Goal: Transaction & Acquisition: Register for event/course

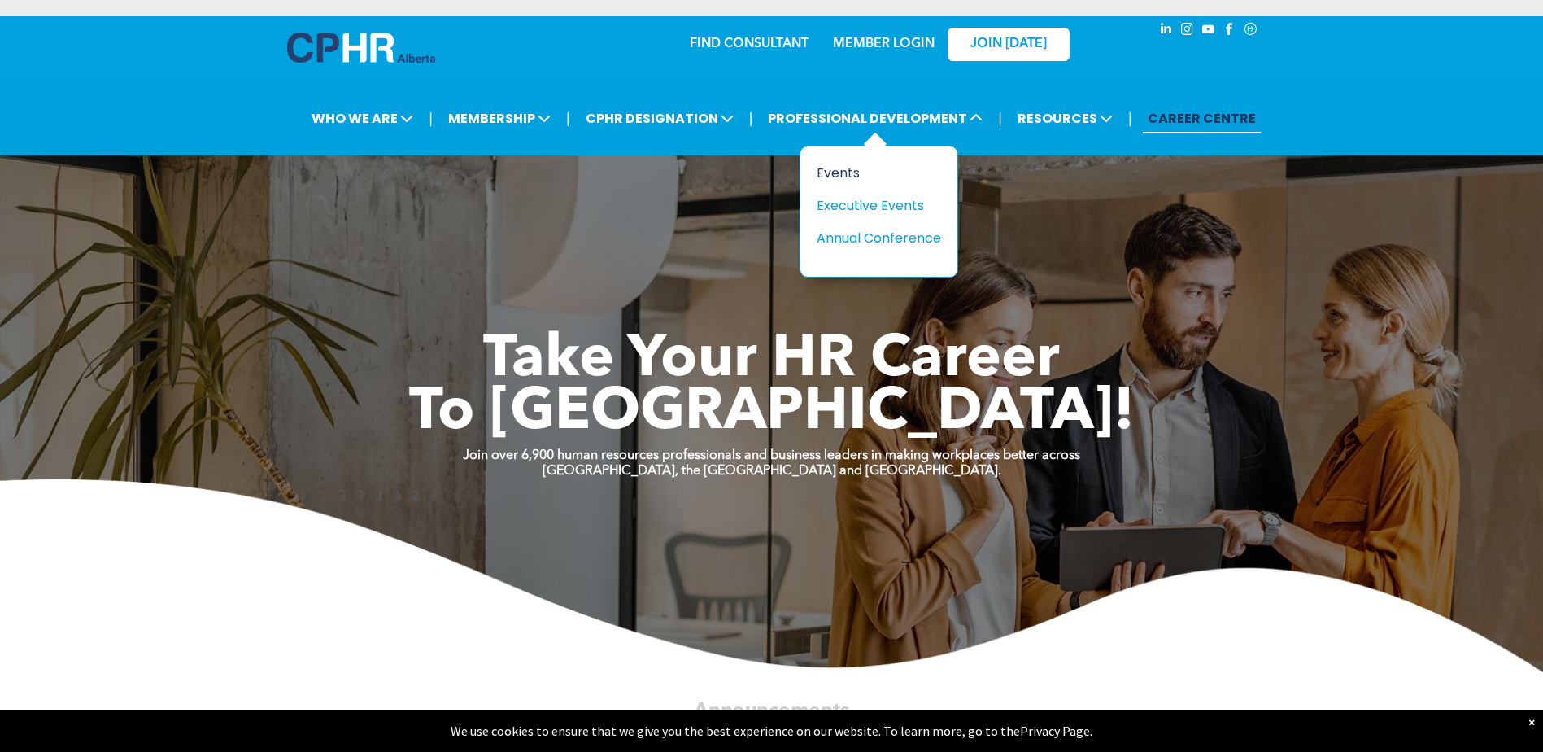
click at [855, 172] on div "Events" at bounding box center [873, 173] width 112 height 20
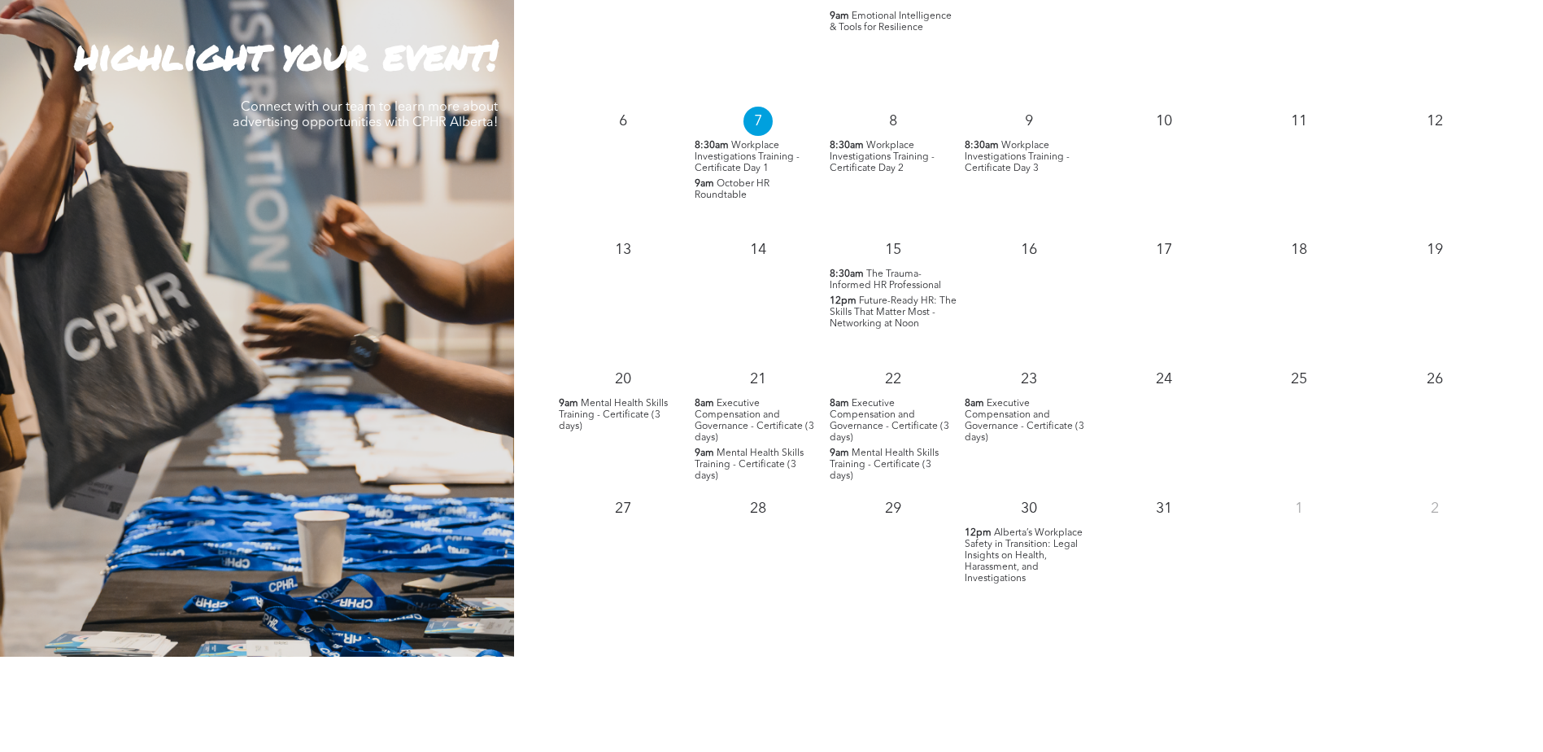
scroll to position [1220, 0]
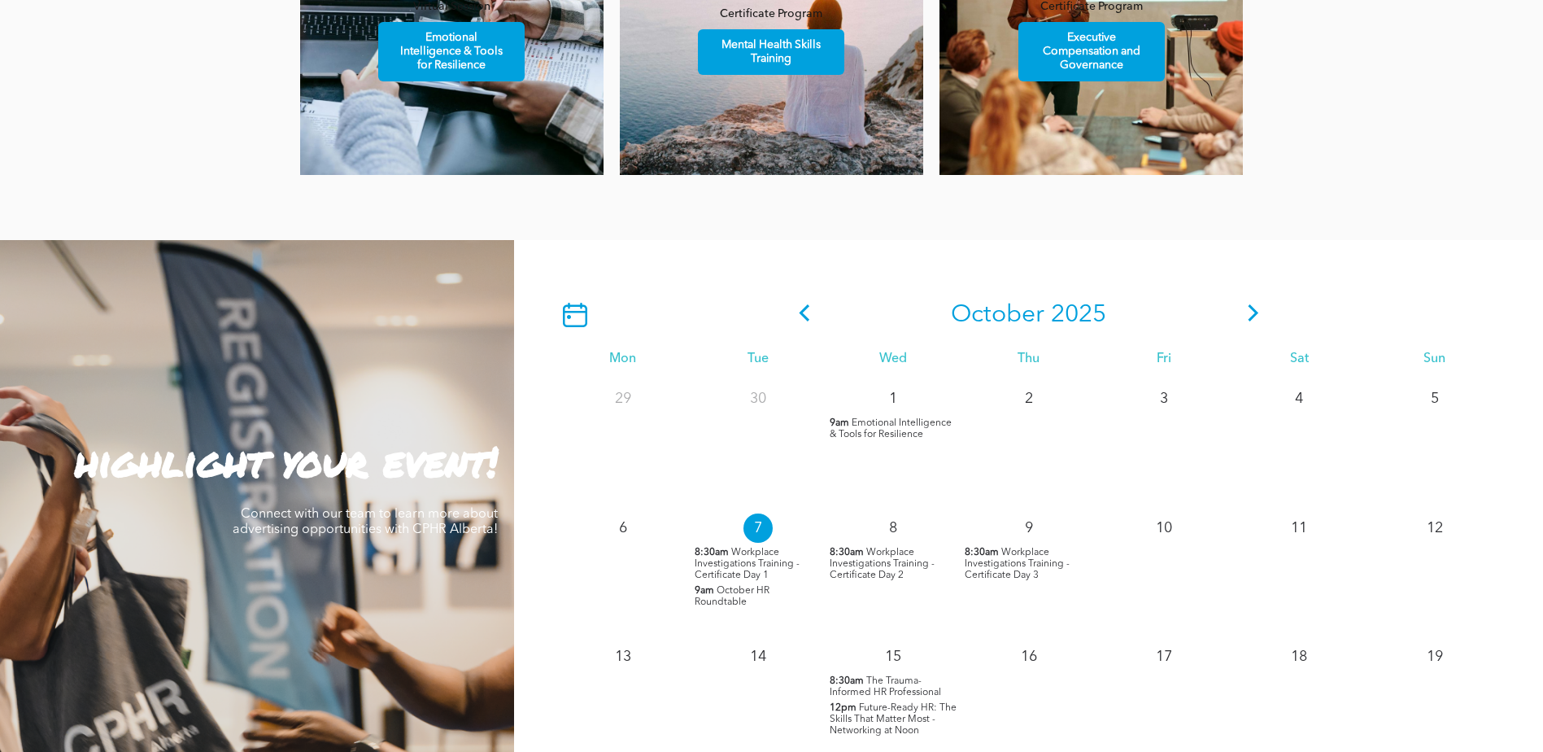
click at [1246, 311] on icon at bounding box center [1253, 312] width 24 height 17
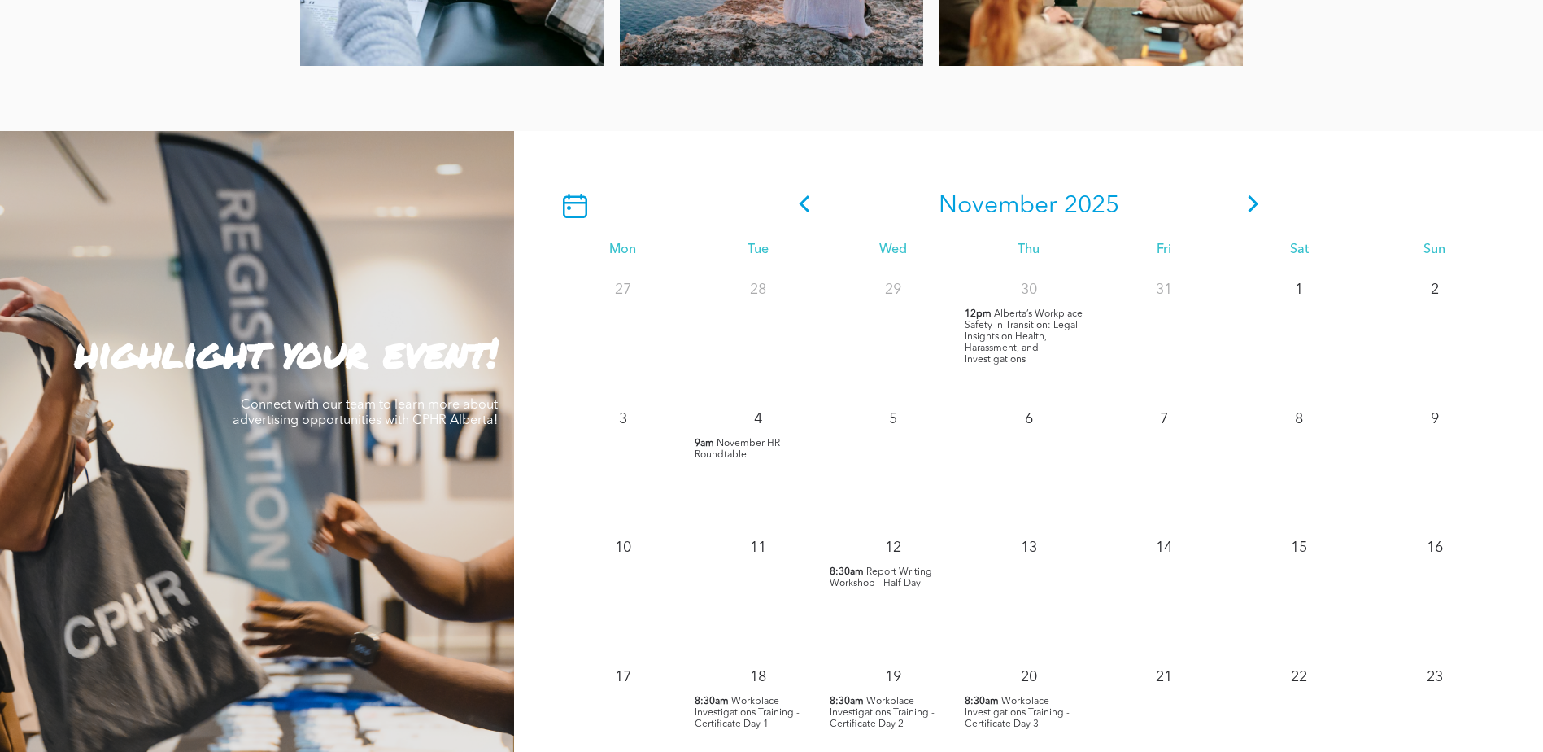
scroll to position [1302, 0]
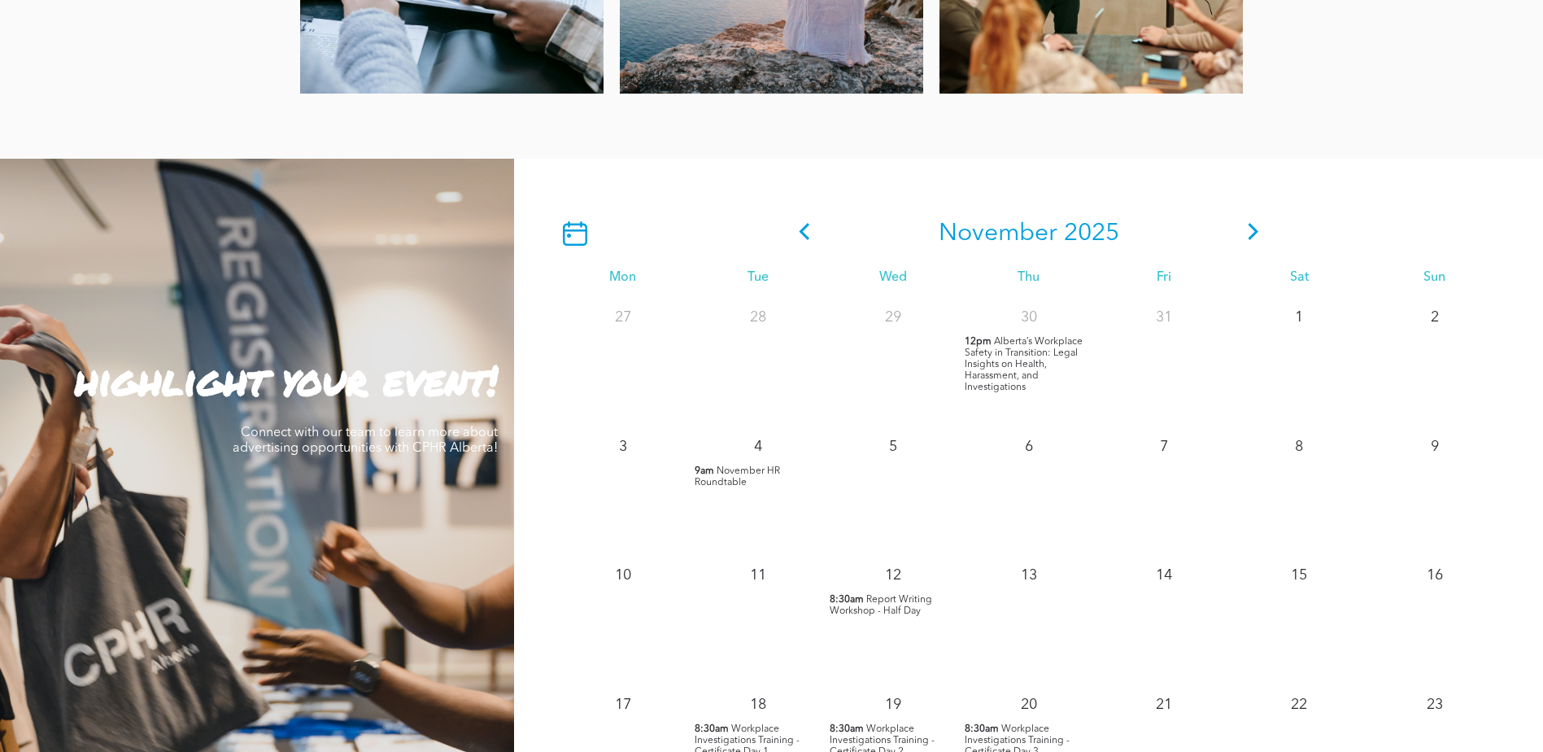
click at [1256, 231] on icon at bounding box center [1253, 231] width 24 height 17
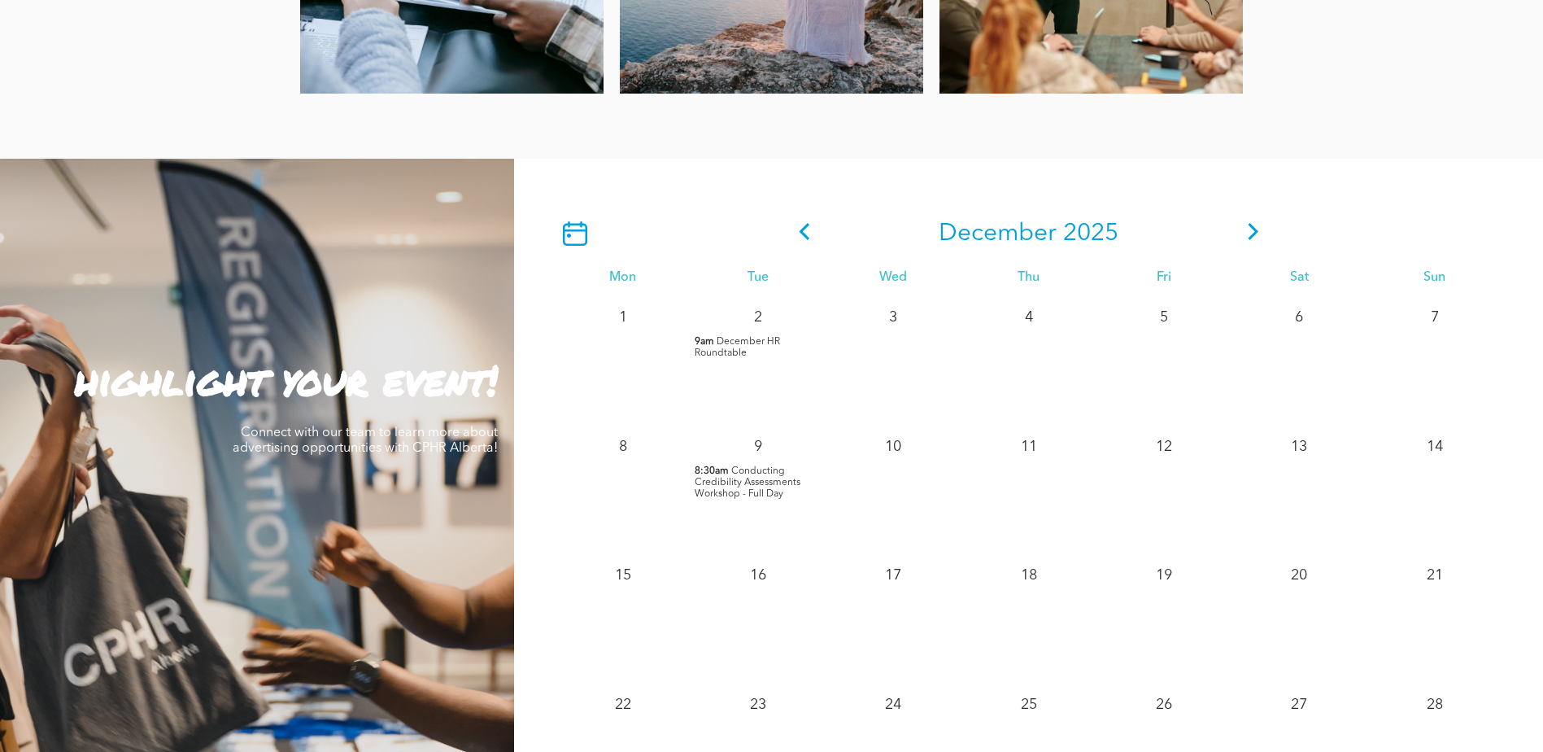
click at [801, 231] on icon at bounding box center [804, 231] width 24 height 17
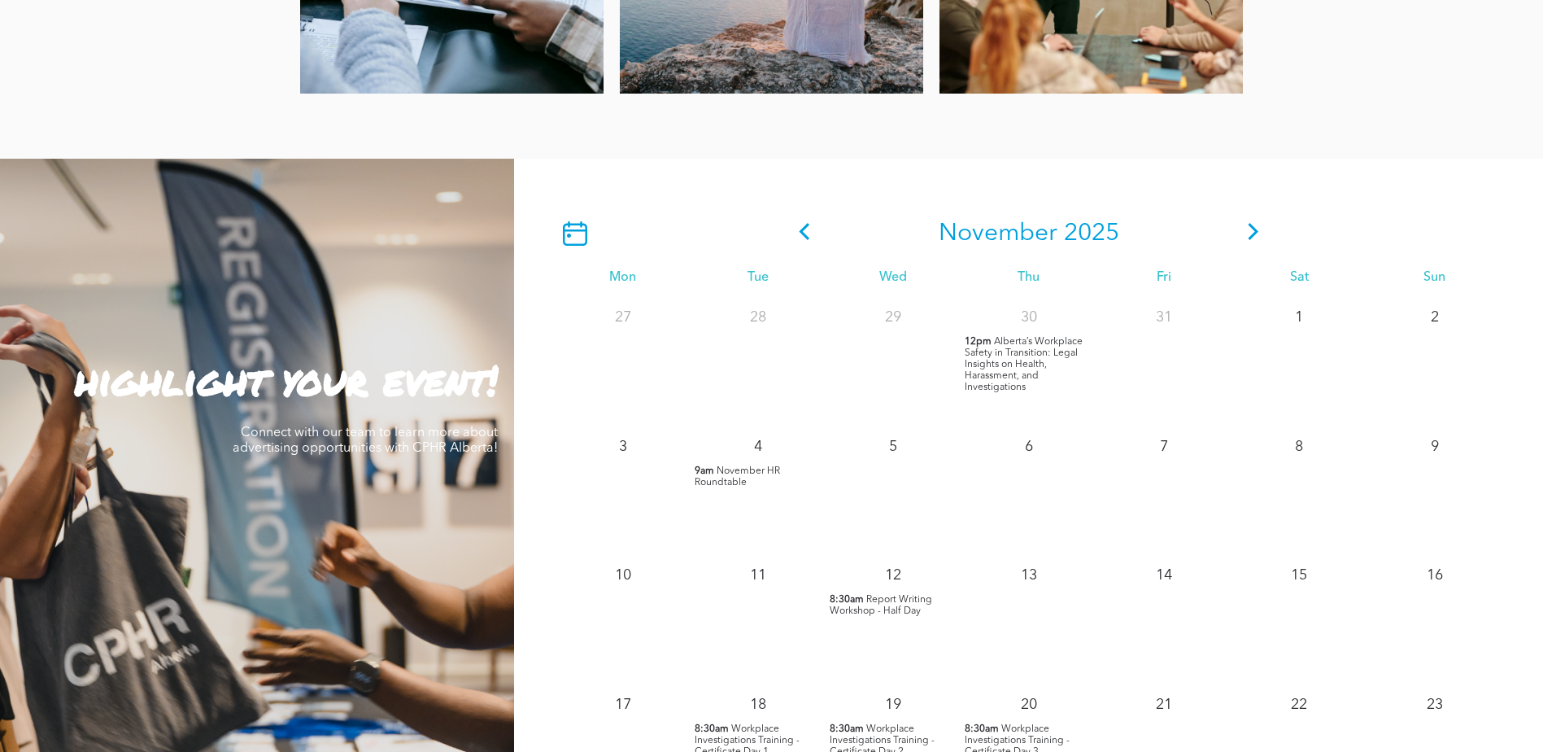
click at [801, 231] on icon at bounding box center [804, 231] width 24 height 17
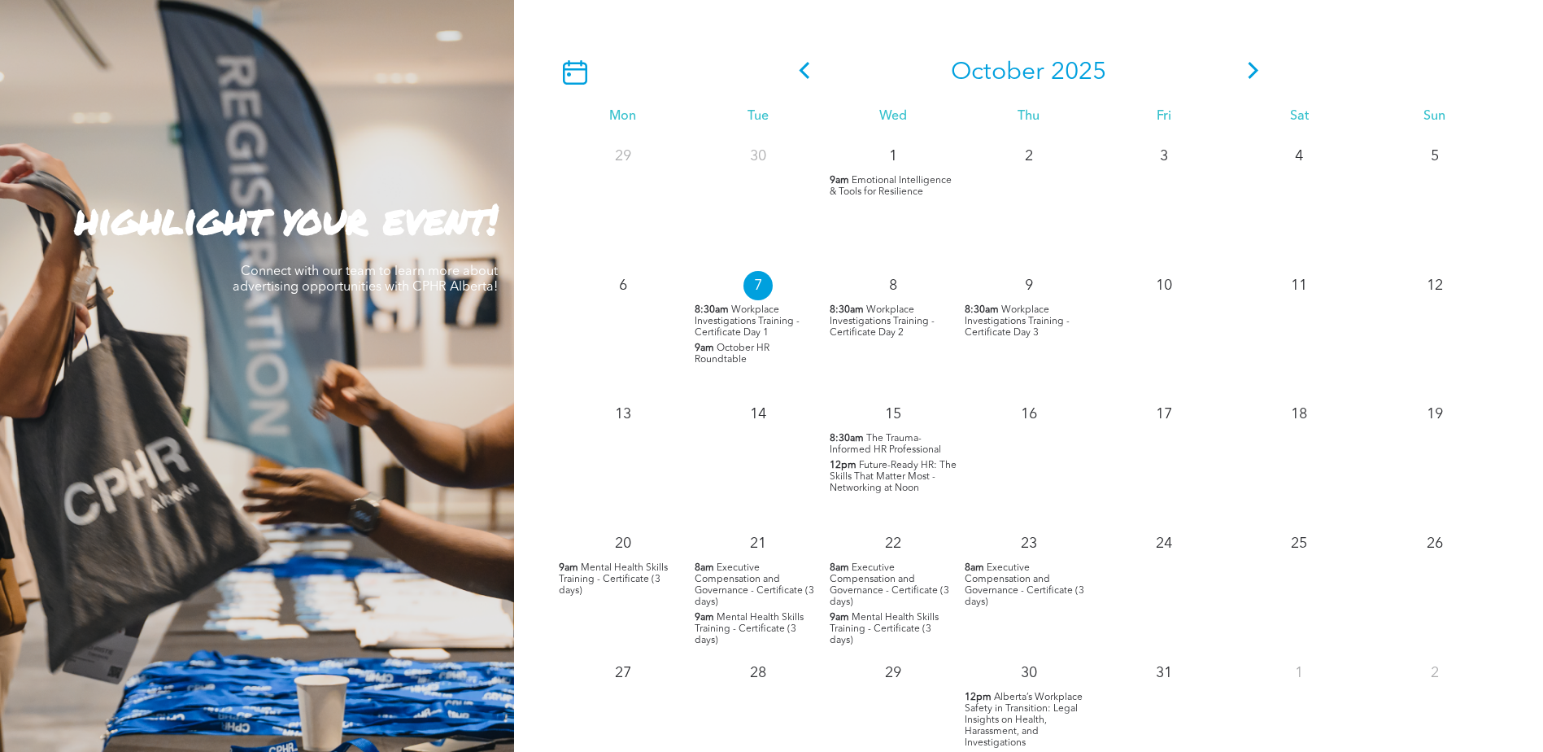
scroll to position [1464, 0]
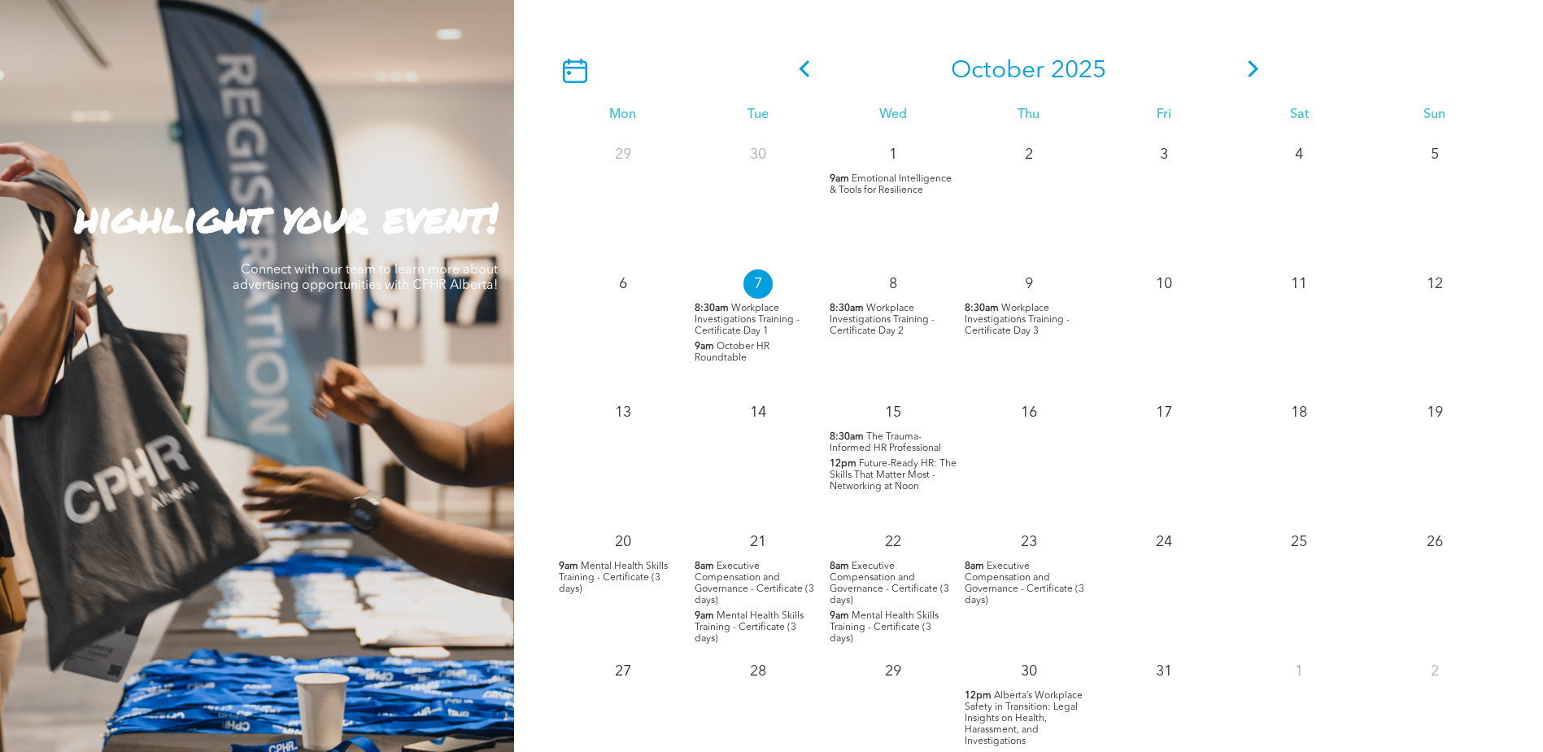
click at [902, 479] on span "Future-Ready HR: The Skills That Matter Most - Networking at Noon" at bounding box center [893, 475] width 127 height 33
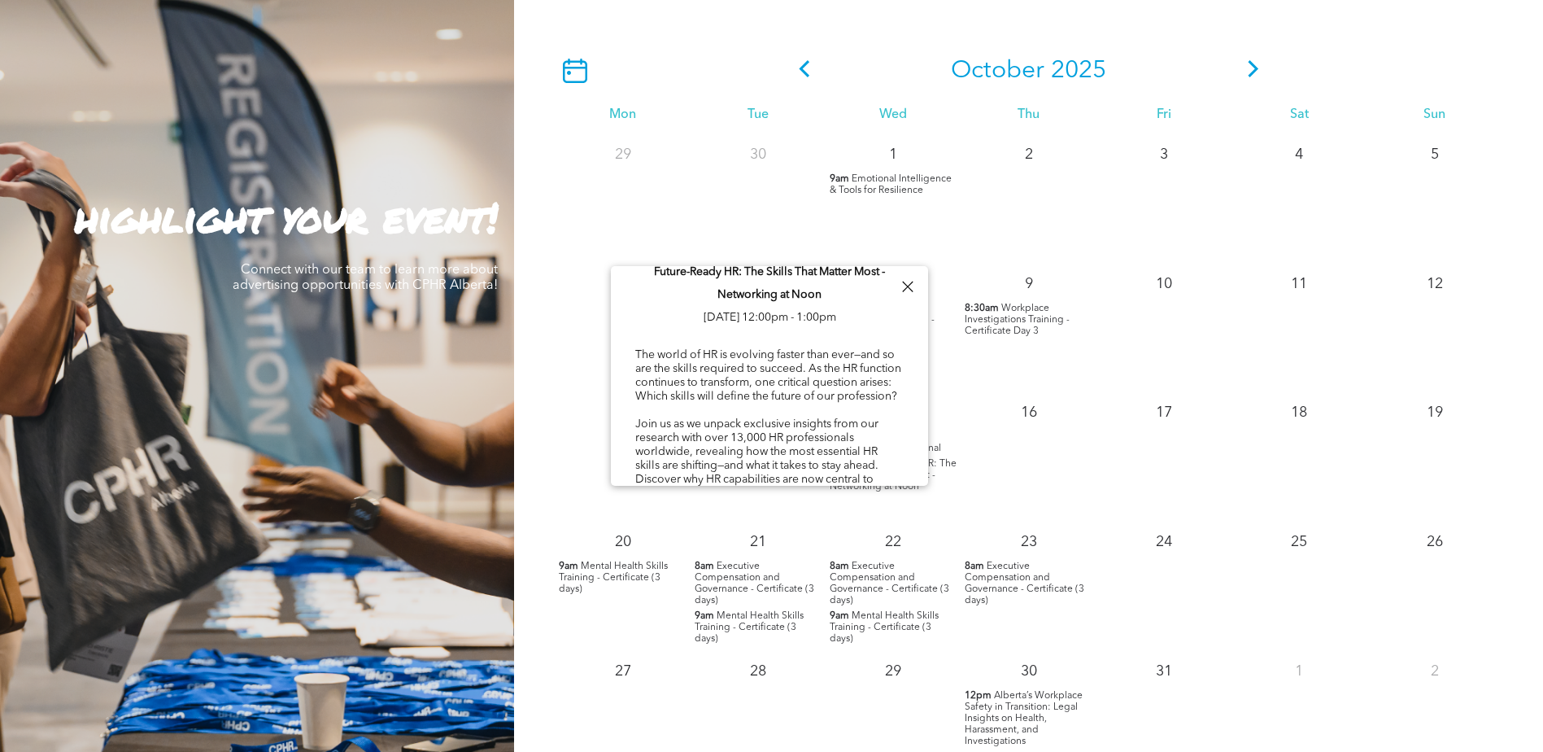
scroll to position [0, 0]
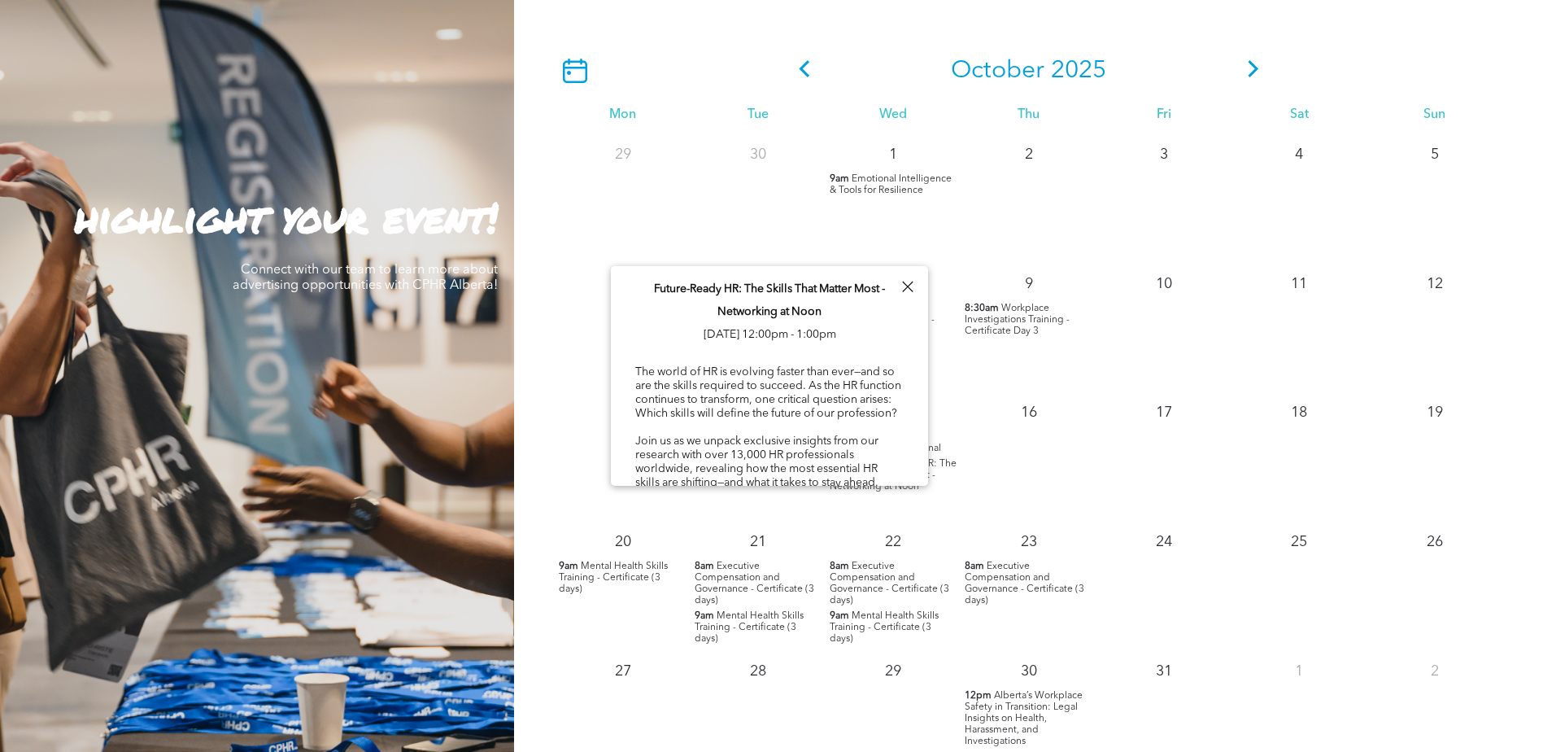
click at [987, 481] on div "16" at bounding box center [1028, 455] width 135 height 129
click at [899, 487] on span "Future-Ready HR: The Skills That Matter Most - Networking at Noon" at bounding box center [893, 475] width 127 height 33
drag, startPoint x: 899, startPoint y: 487, endPoint x: 1079, endPoint y: 482, distance: 179.9
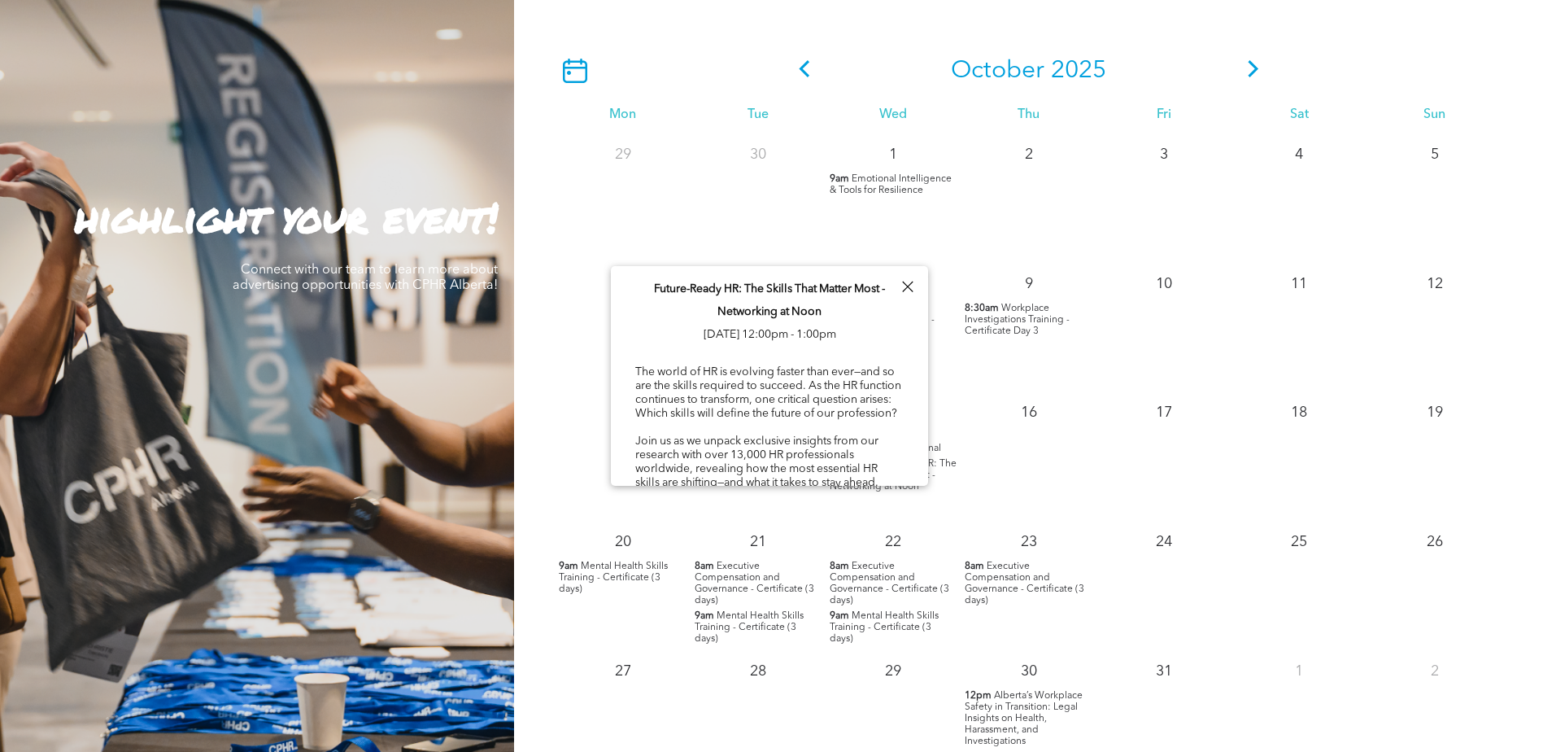
click at [1079, 482] on div "16" at bounding box center [1028, 455] width 135 height 129
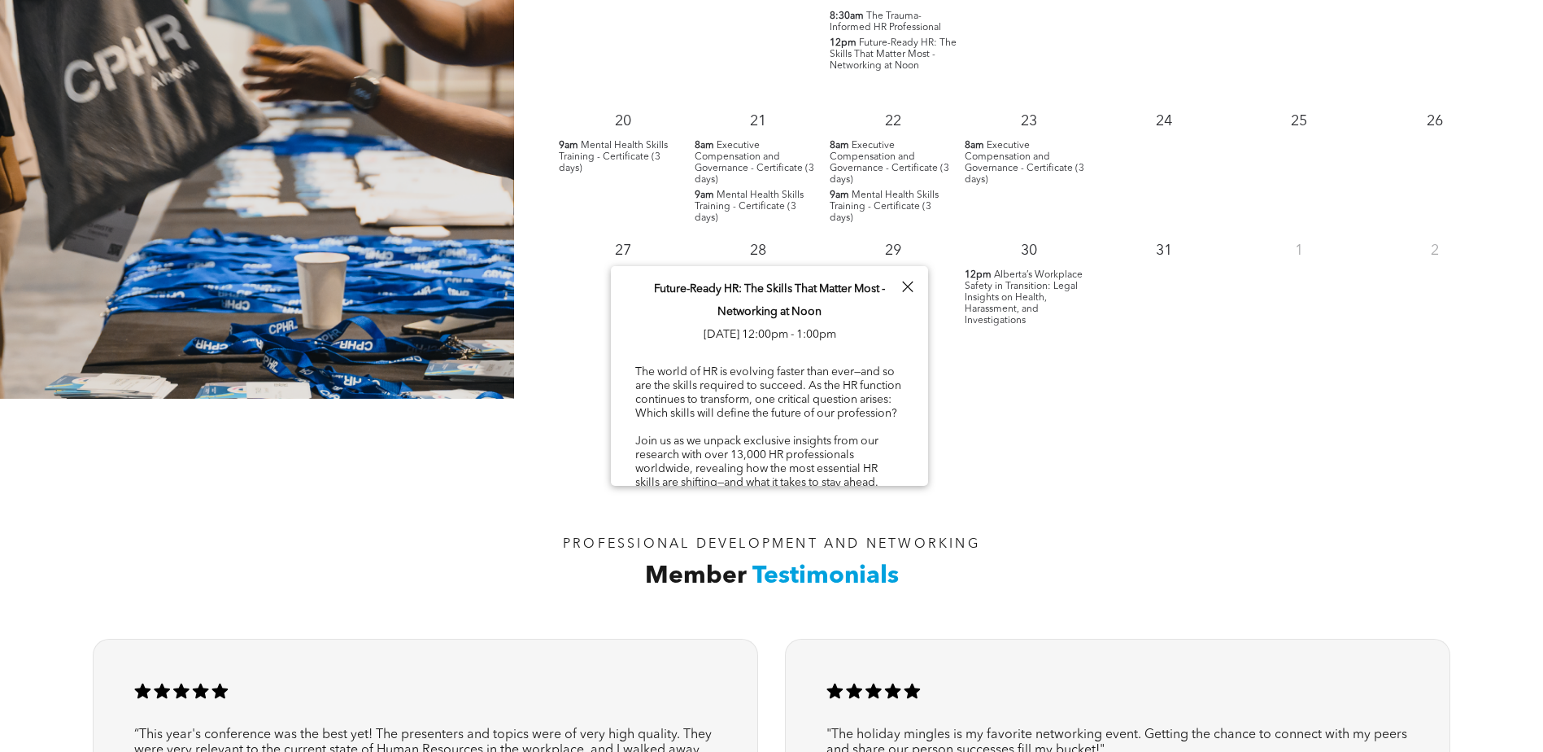
scroll to position [2034, 0]
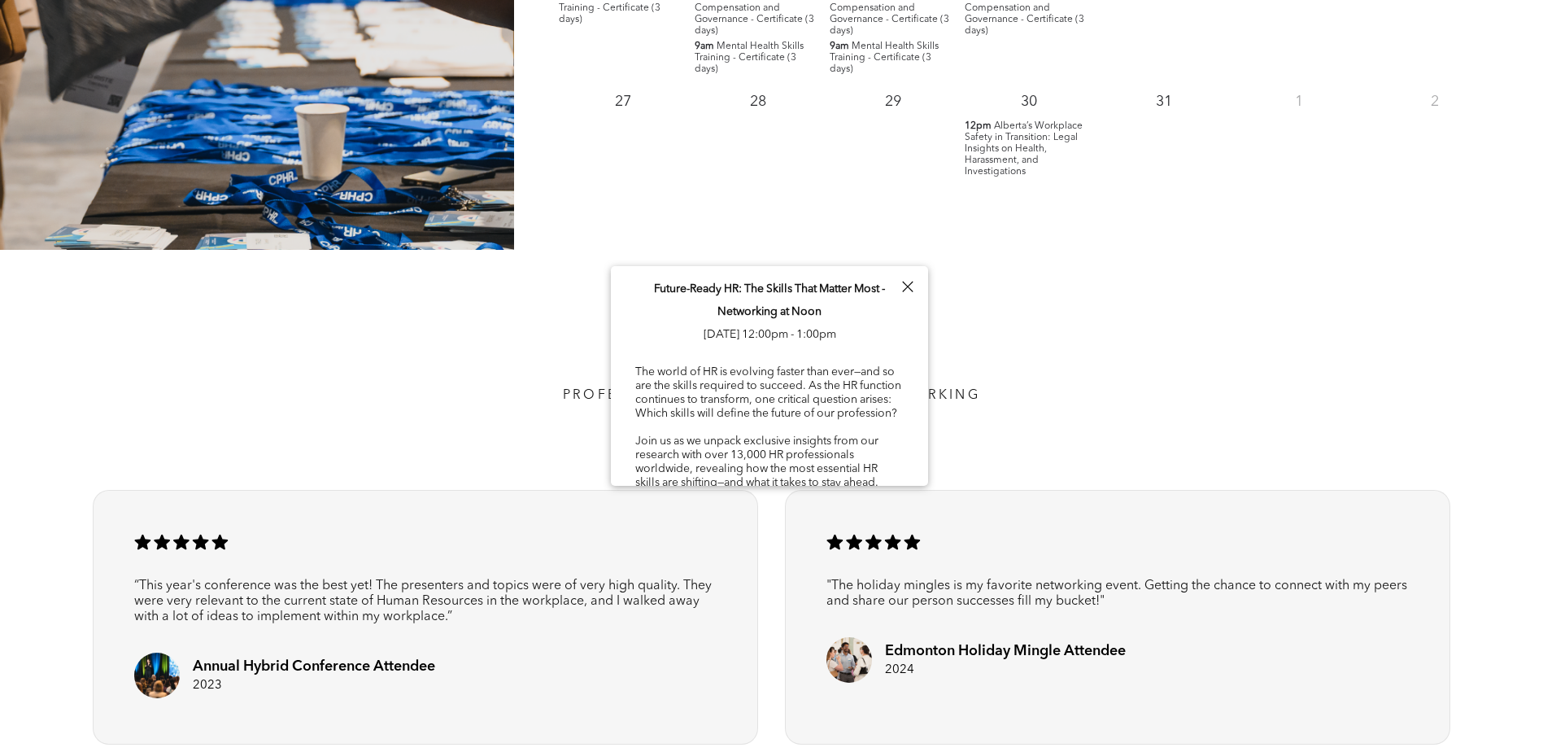
click at [912, 288] on div at bounding box center [908, 287] width 22 height 22
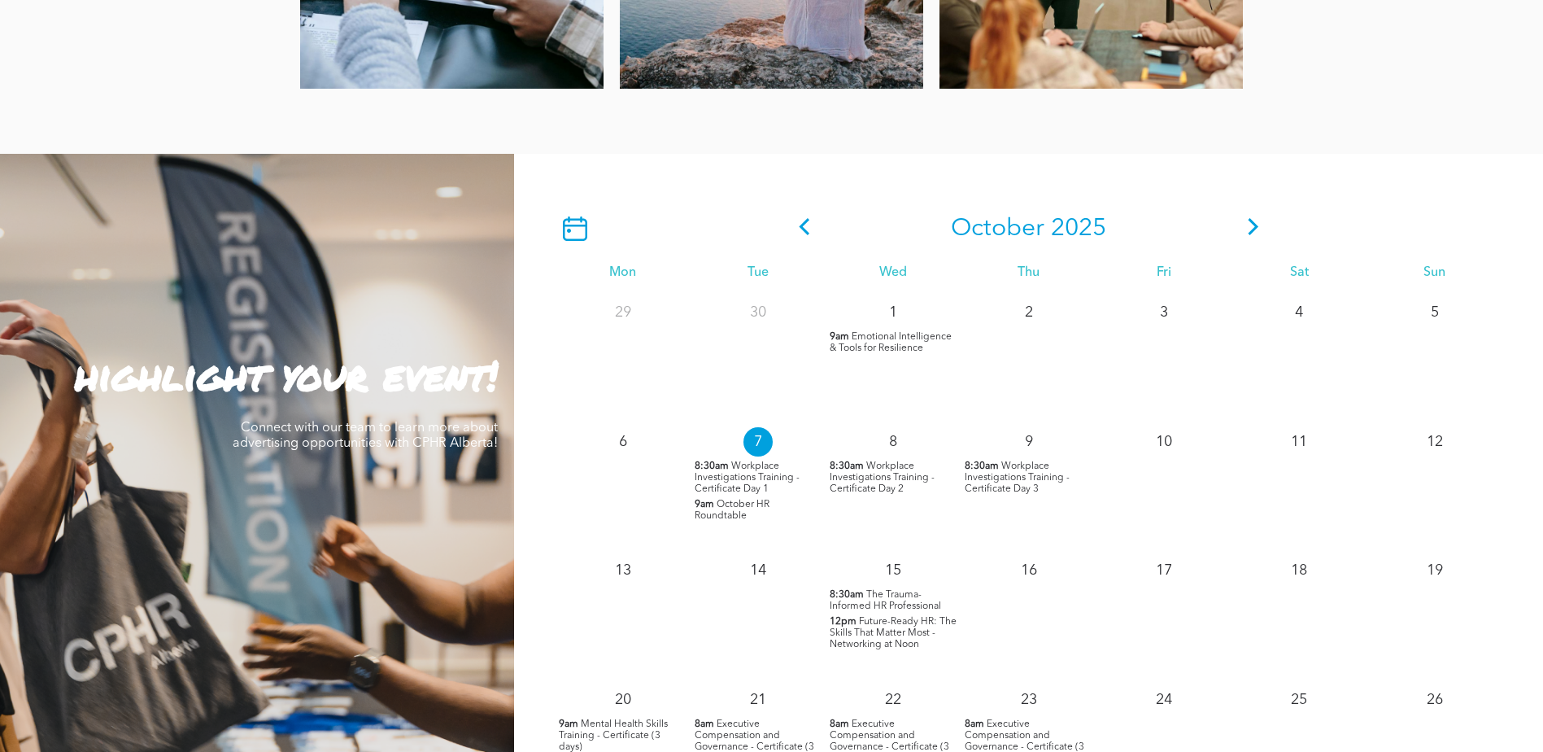
scroll to position [1486, 0]
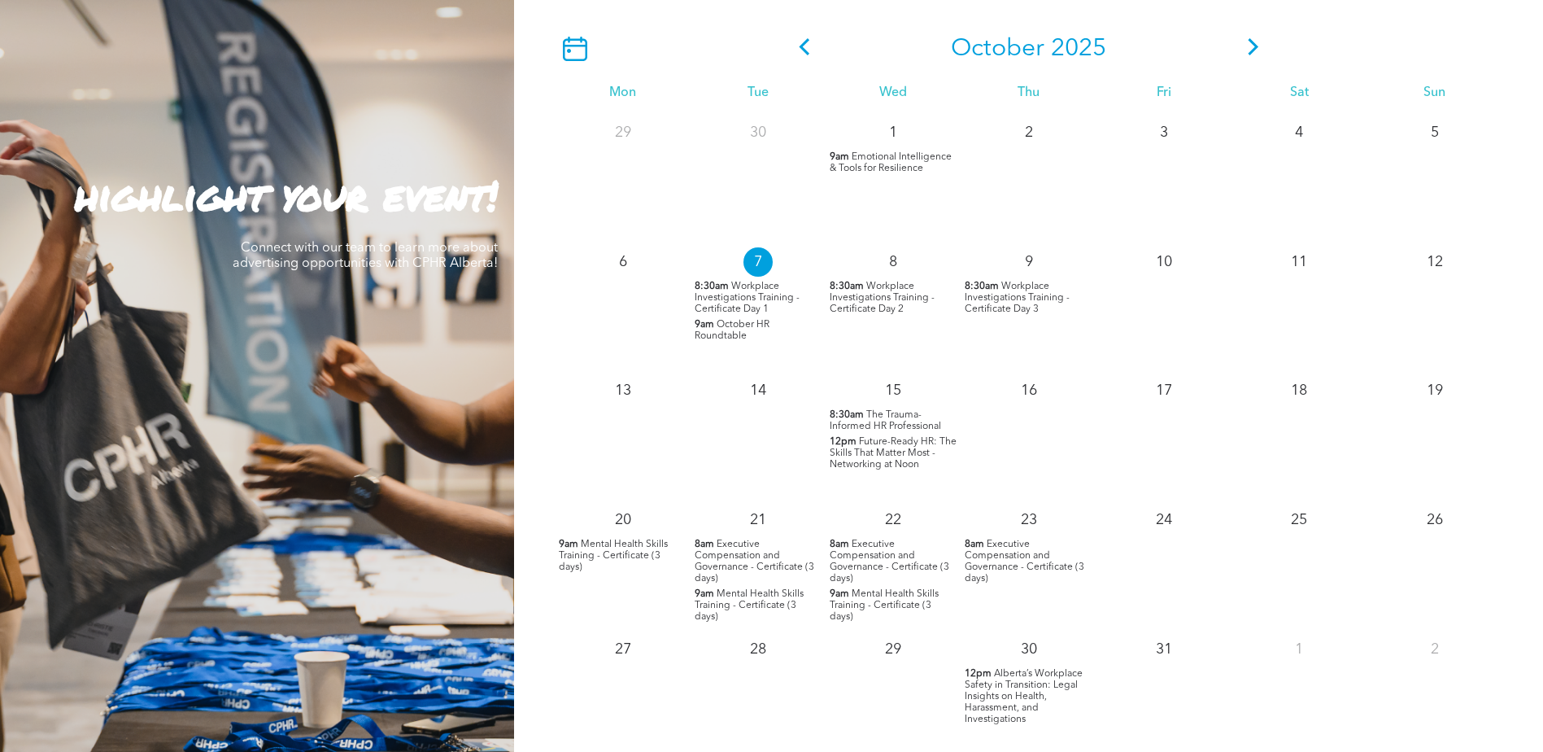
click at [862, 465] on span "Future-Ready HR: The Skills That Matter Most - Networking at Noon" at bounding box center [893, 453] width 127 height 33
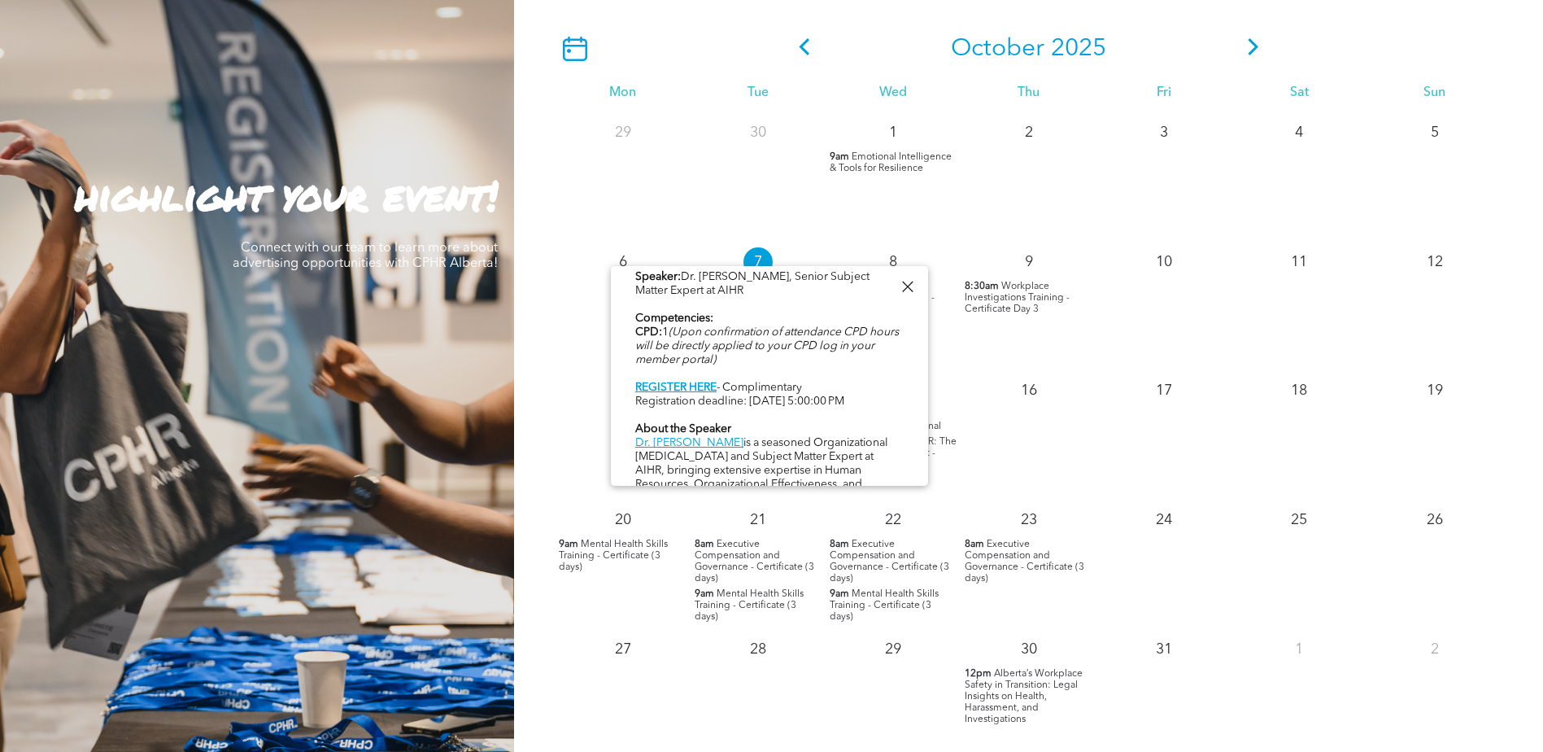
scroll to position [732, 0]
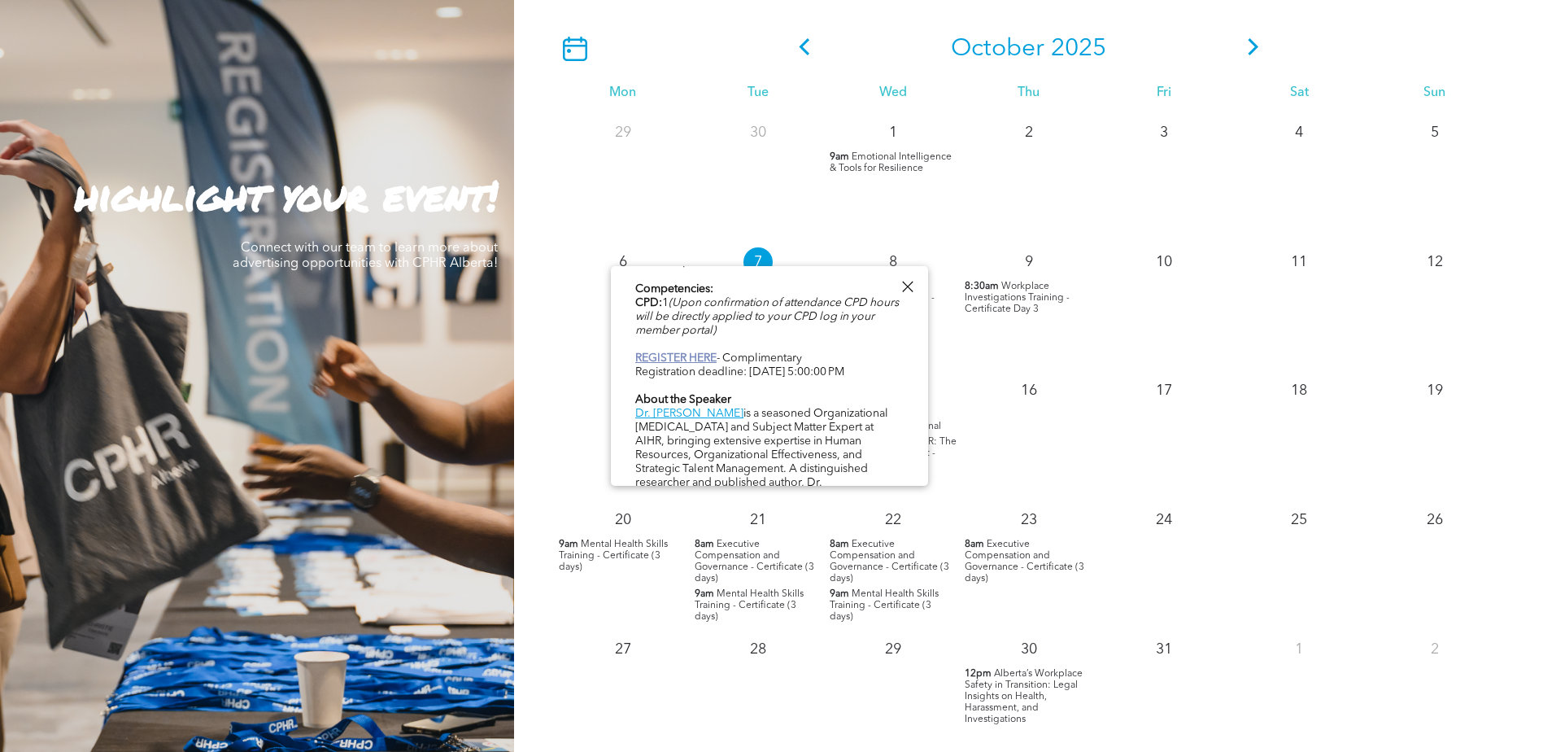
click at [699, 352] on link "REGISTER HERE" at bounding box center [675, 357] width 81 height 11
